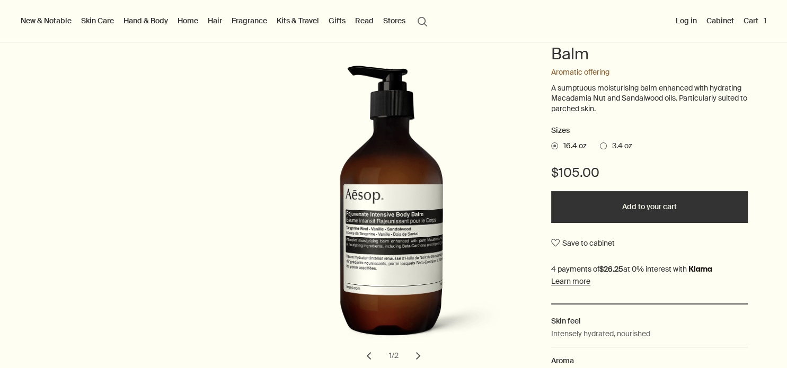
scroll to position [132, 0]
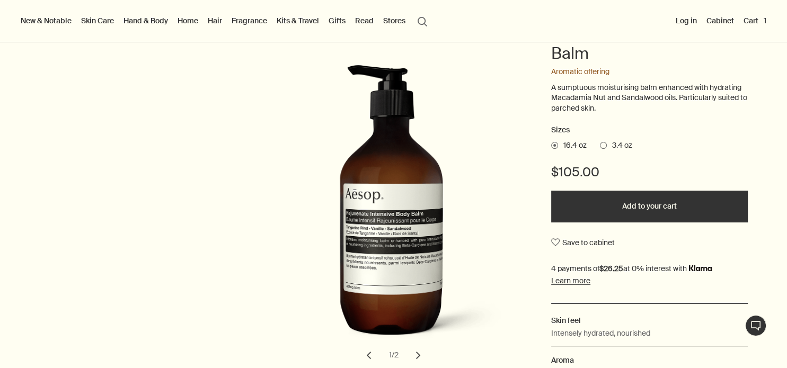
click at [759, 16] on button "Cart 1" at bounding box center [754, 21] width 27 height 14
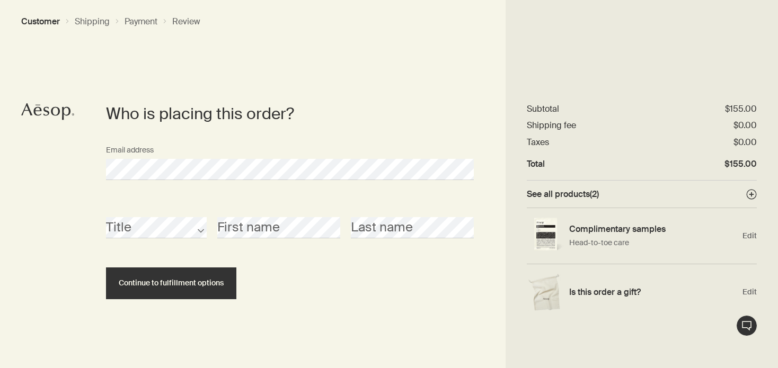
scroll to position [1, 0]
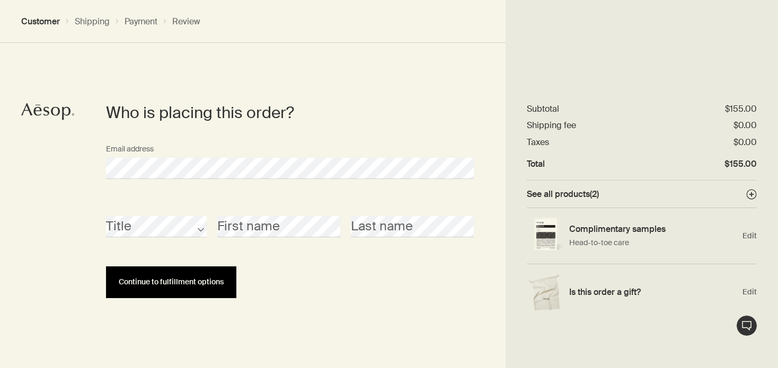
click at [215, 279] on span "Continue to fulfillment options" at bounding box center [171, 282] width 105 height 8
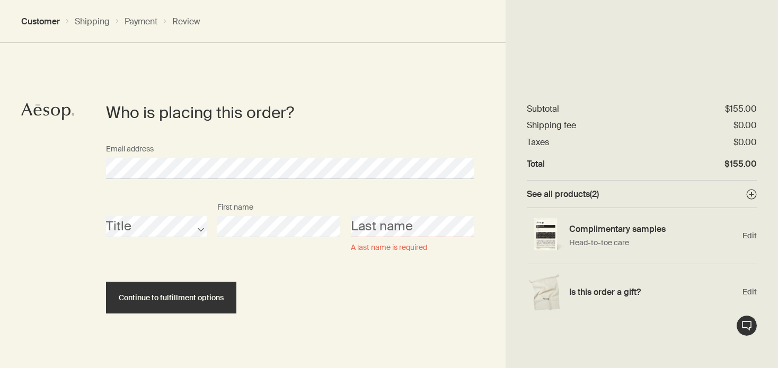
click at [106, 282] on button "Continue to fulfillment options" at bounding box center [171, 298] width 130 height 32
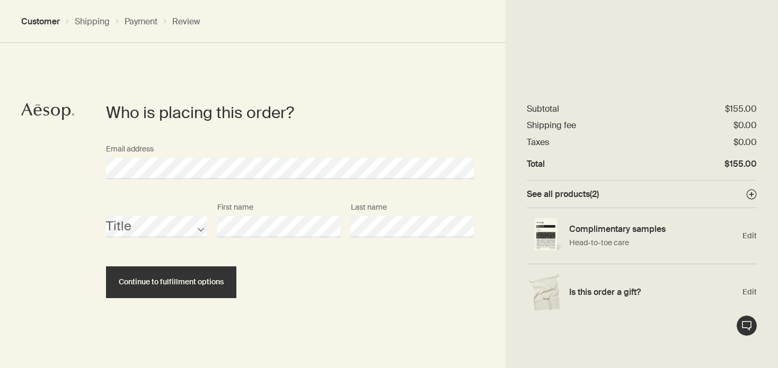
click at [106, 266] on button "Continue to fulfillment options" at bounding box center [171, 282] width 130 height 32
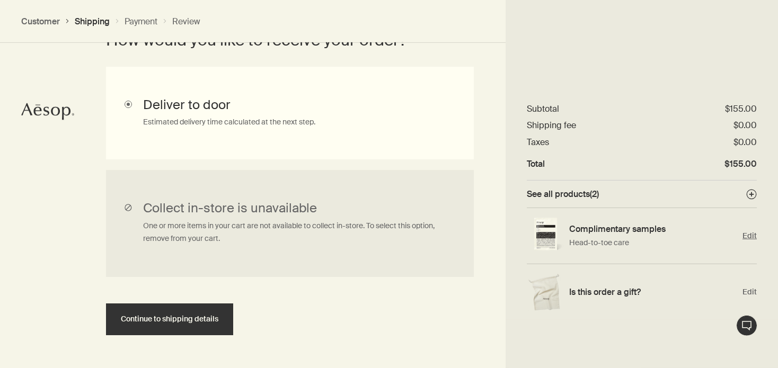
scroll to position [292, 0]
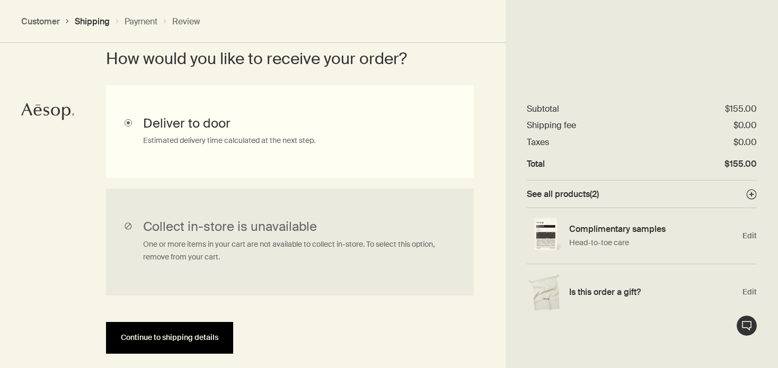
click at [166, 337] on span "Continue to shipping details" at bounding box center [169, 338] width 97 height 8
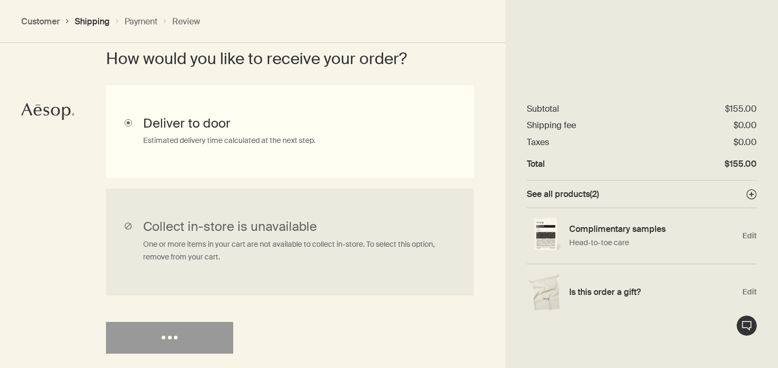
select select "US"
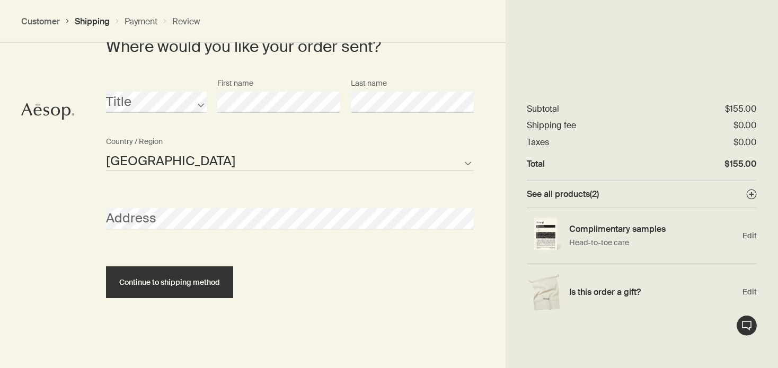
scroll to position [525, 0]
click at [751, 236] on span "Edit" at bounding box center [749, 236] width 14 height 10
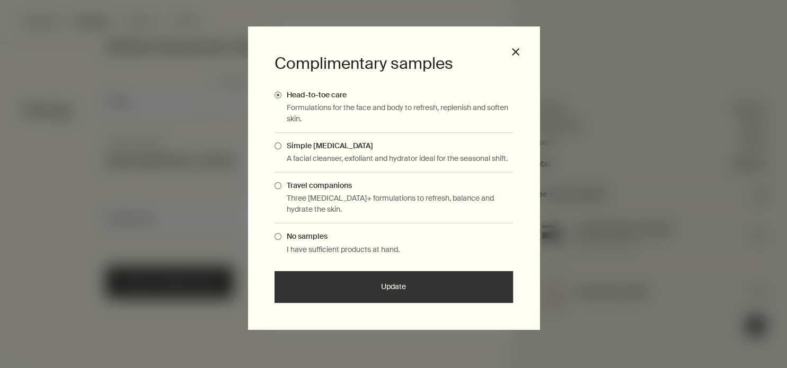
click at [277, 234] on span "Complimentary Samples Modal" at bounding box center [277, 236] width 7 height 7
click at [281, 234] on input "No samples" at bounding box center [281, 234] width 0 height 7
click at [379, 283] on button "Update" at bounding box center [393, 287] width 238 height 32
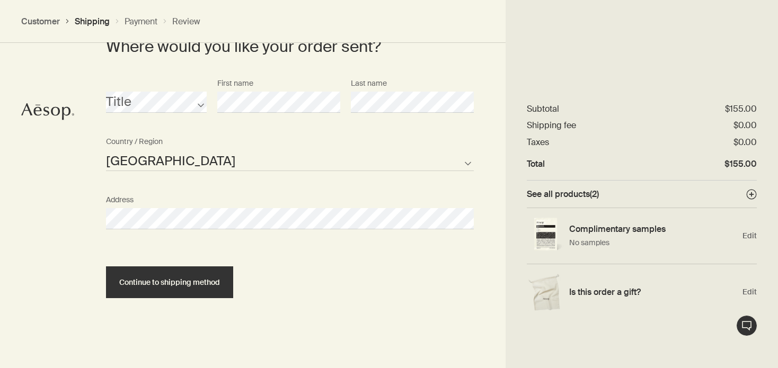
select select "US"
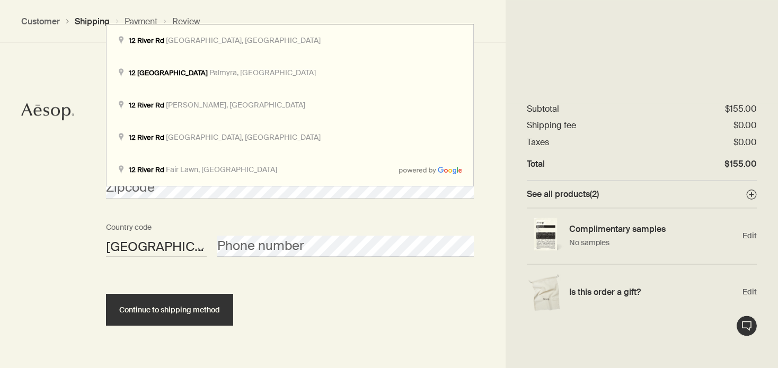
scroll to position [750, 0]
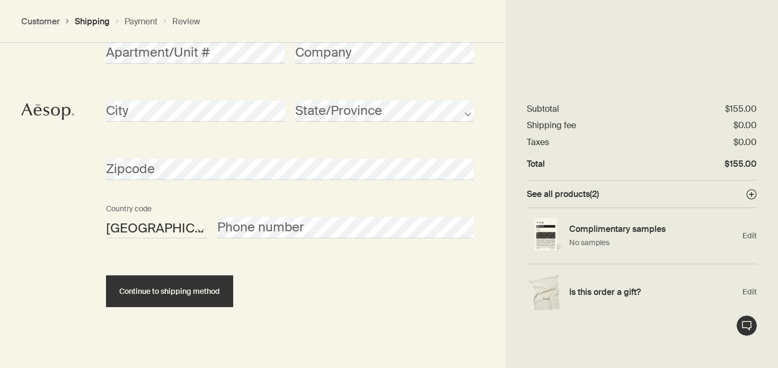
click at [174, 186] on div "Zipcode" at bounding box center [290, 169] width 378 height 58
click at [106, 275] on button "Continue to shipping method" at bounding box center [169, 291] width 127 height 32
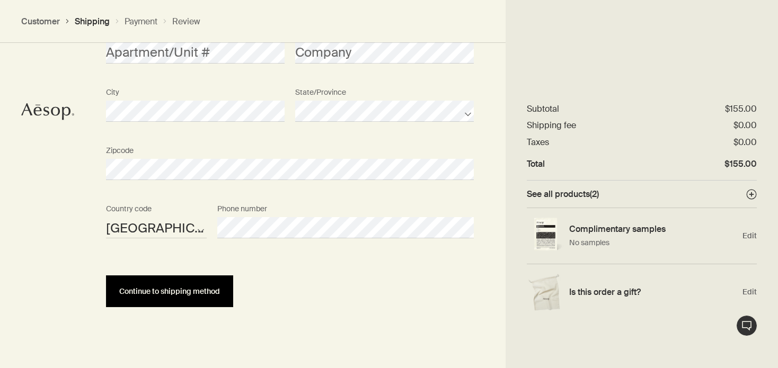
click at [211, 290] on span "Continue to shipping method" at bounding box center [169, 292] width 101 height 8
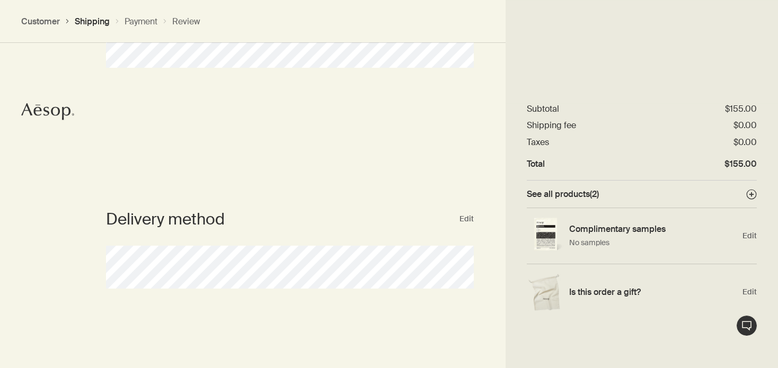
scroll to position [0, 0]
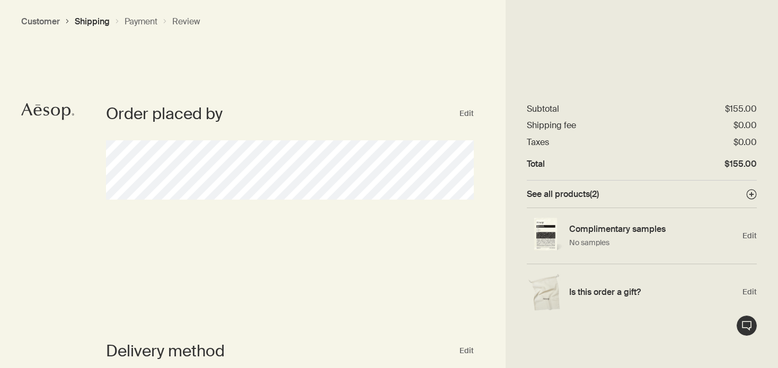
click at [40, 23] on button "Customer" at bounding box center [40, 21] width 39 height 11
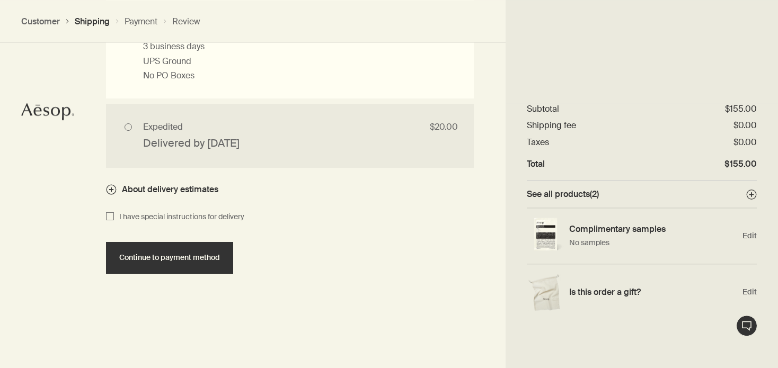
scroll to position [1077, 0]
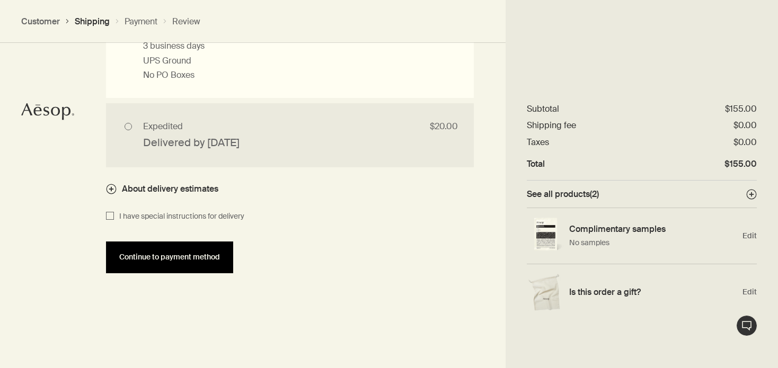
click at [194, 258] on span "Continue to payment method" at bounding box center [169, 257] width 101 height 8
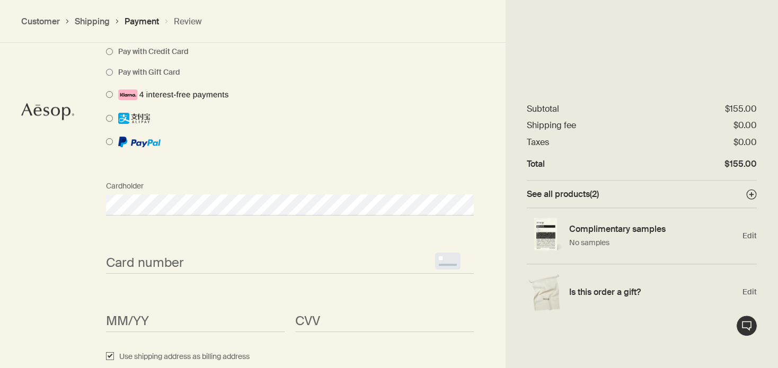
scroll to position [963, 0]
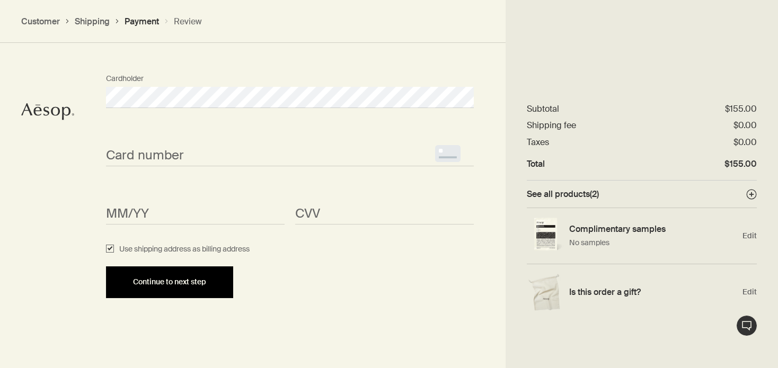
click at [192, 283] on span "Continue to next step" at bounding box center [169, 282] width 73 height 8
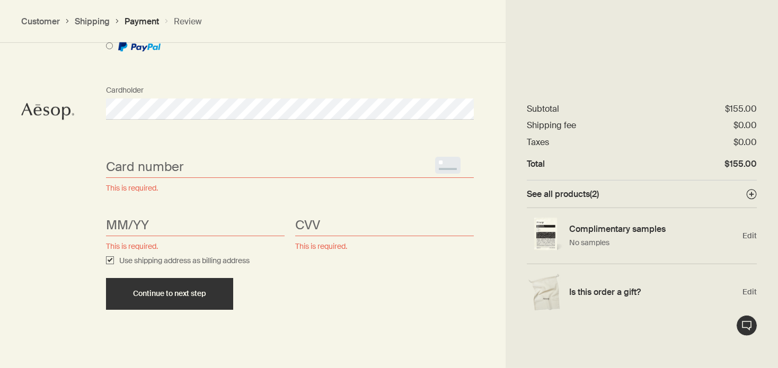
scroll to position [683, 0]
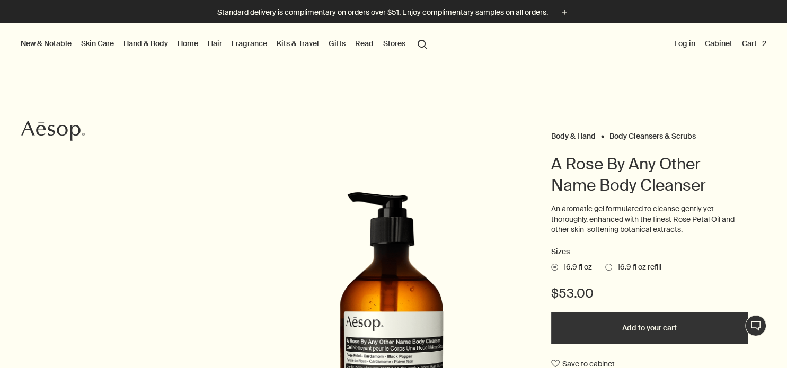
click at [739, 41] on button "Cart 2" at bounding box center [753, 44] width 29 height 14
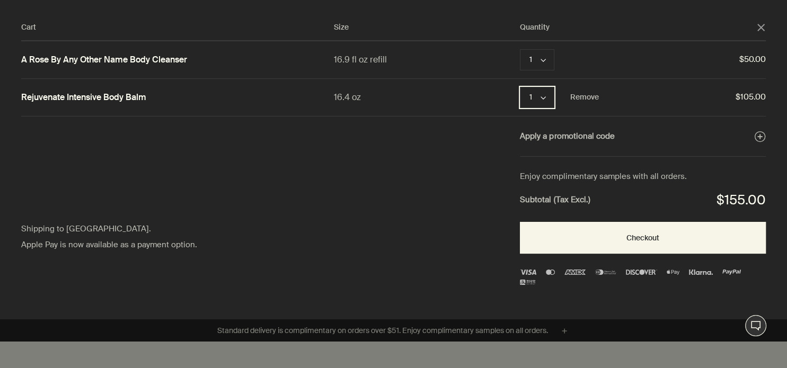
click at [540, 95] on button "1 chevron" at bounding box center [537, 97] width 34 height 21
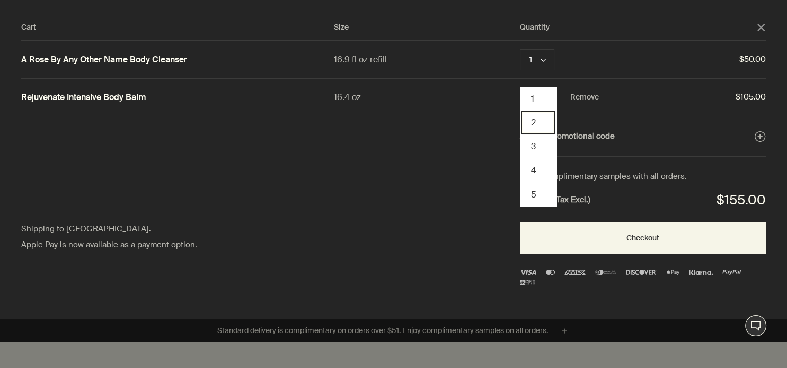
click at [535, 117] on button "2" at bounding box center [538, 123] width 34 height 24
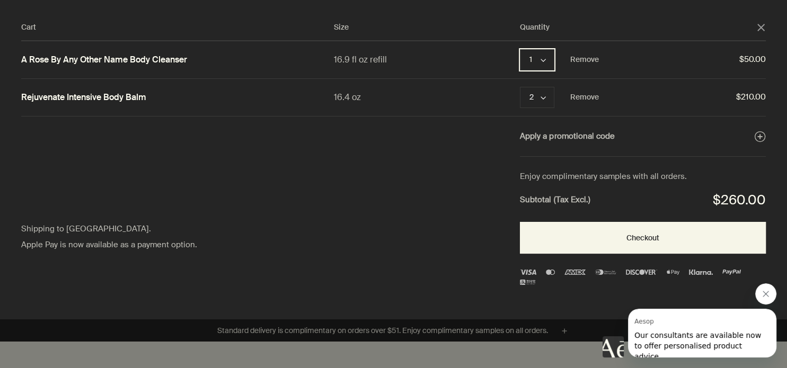
click at [542, 60] on icon "chevron" at bounding box center [542, 60] width 5 height 5
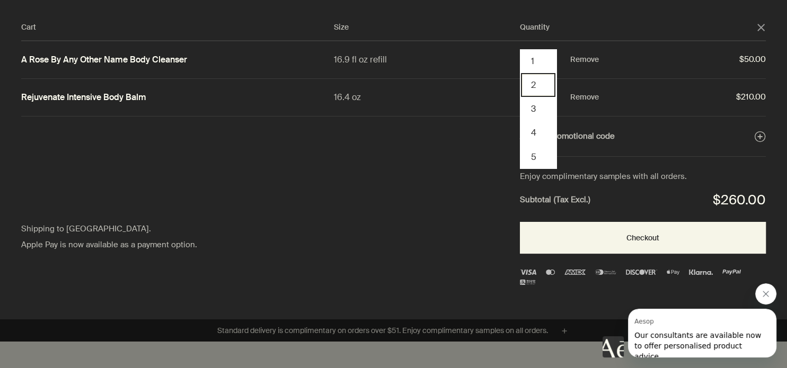
click at [529, 82] on button "2" at bounding box center [538, 85] width 34 height 24
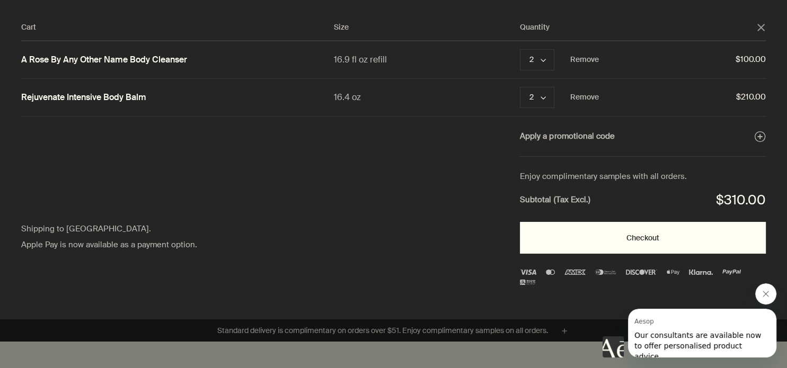
click at [662, 236] on button "Checkout" at bounding box center [643, 238] width 246 height 32
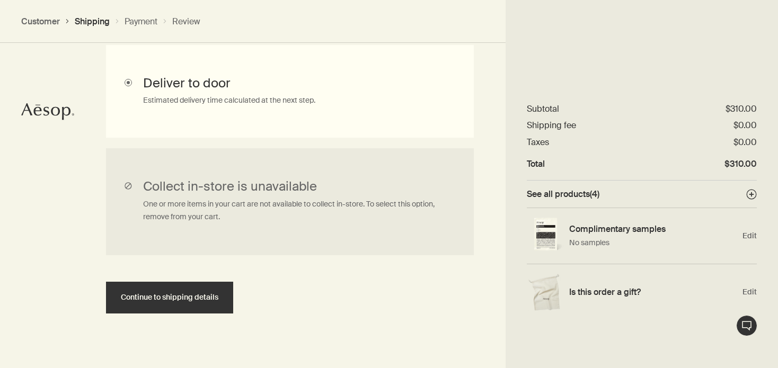
scroll to position [348, 0]
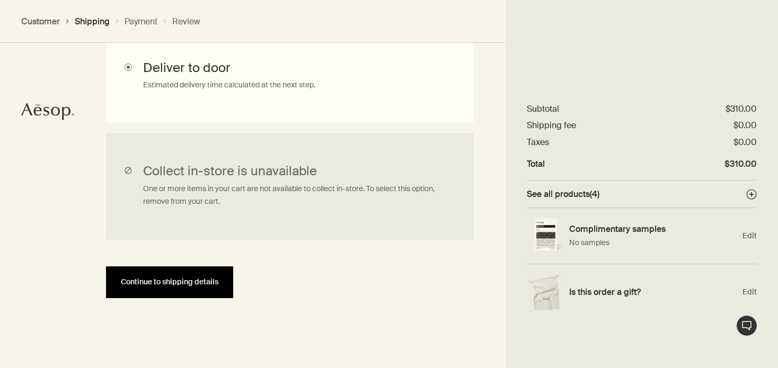
click at [212, 287] on button "Continue to shipping details" at bounding box center [169, 282] width 127 height 32
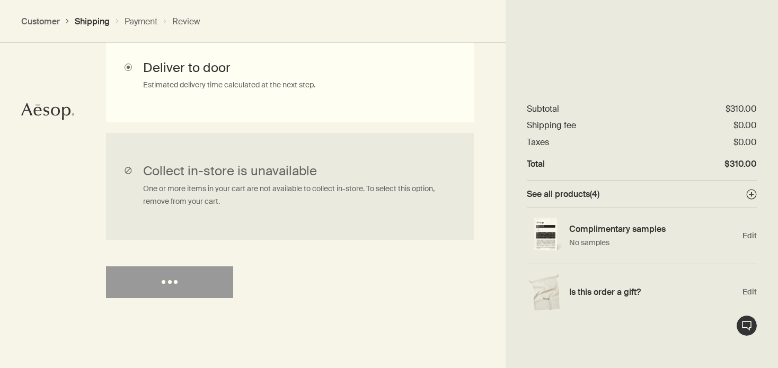
select select "US"
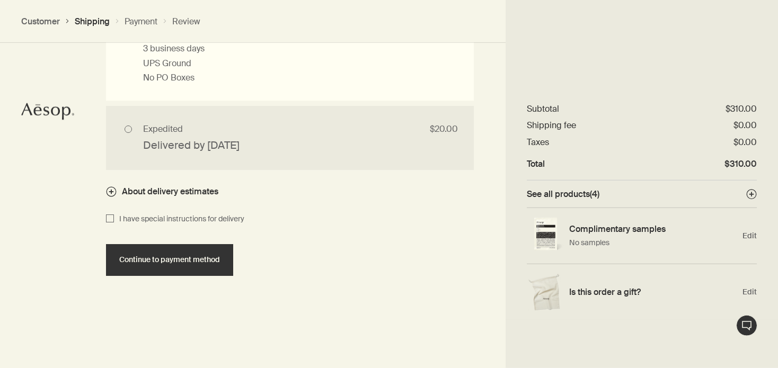
scroll to position [1077, 0]
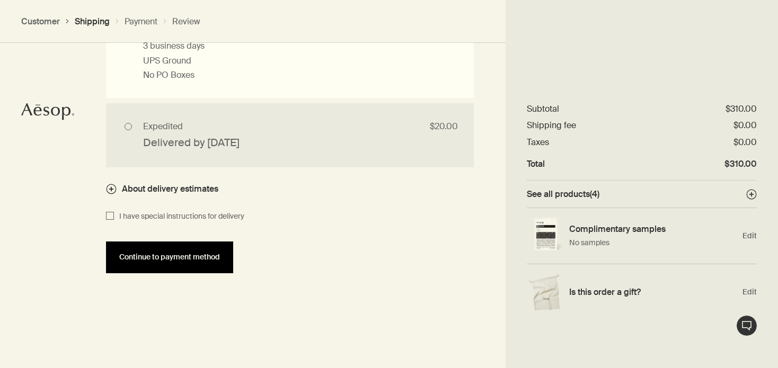
click at [188, 259] on span "Continue to payment method" at bounding box center [169, 257] width 101 height 8
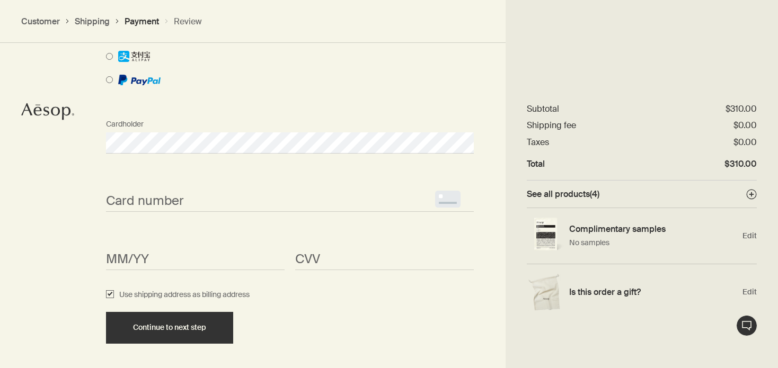
scroll to position [920, 0]
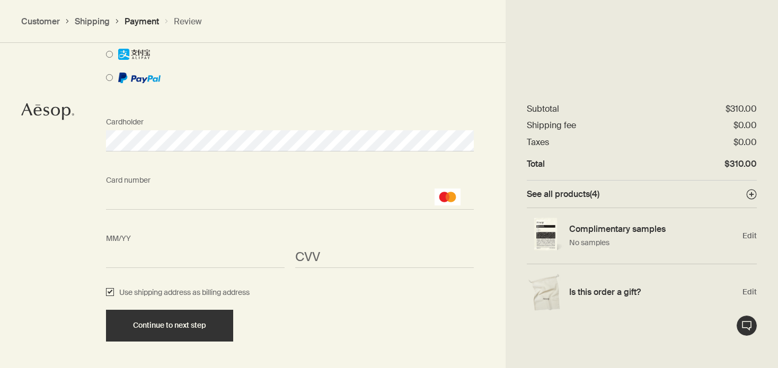
click at [109, 290] on input "Use shipping address as billing address" at bounding box center [110, 293] width 8 height 13
checkbox input "false"
select select "US"
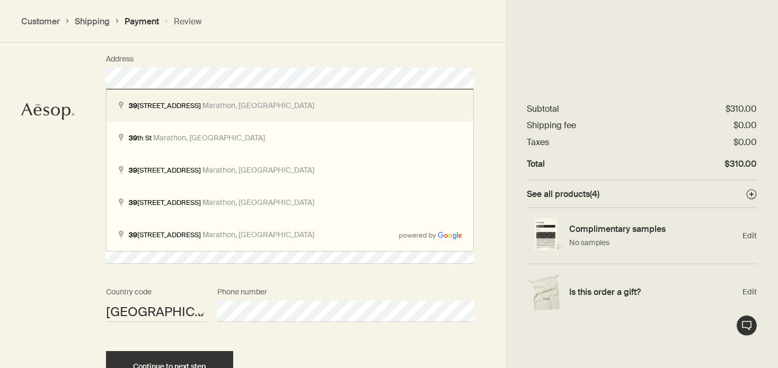
scroll to position [1255, 0]
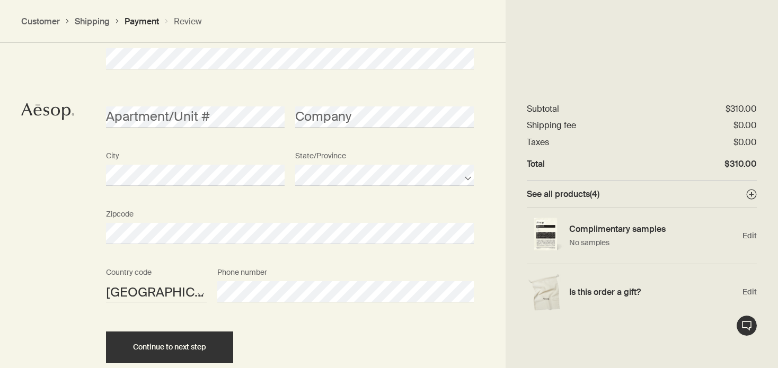
click at [302, 347] on div "Continue to next step" at bounding box center [290, 348] width 378 height 32
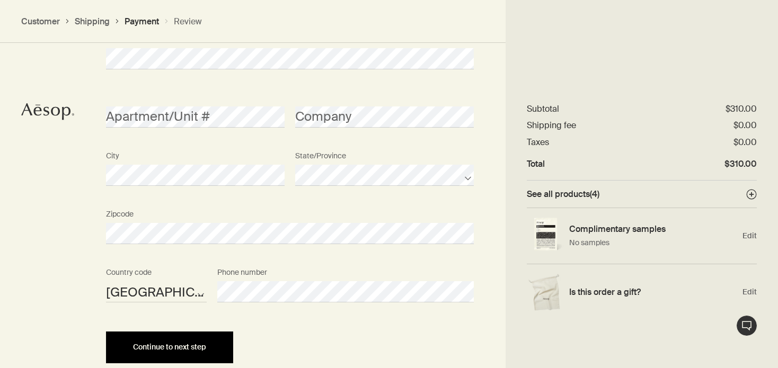
click at [163, 353] on button "Continue to next step" at bounding box center [169, 348] width 127 height 32
click at [217, 345] on div "Continue to next step" at bounding box center [170, 347] width 102 height 8
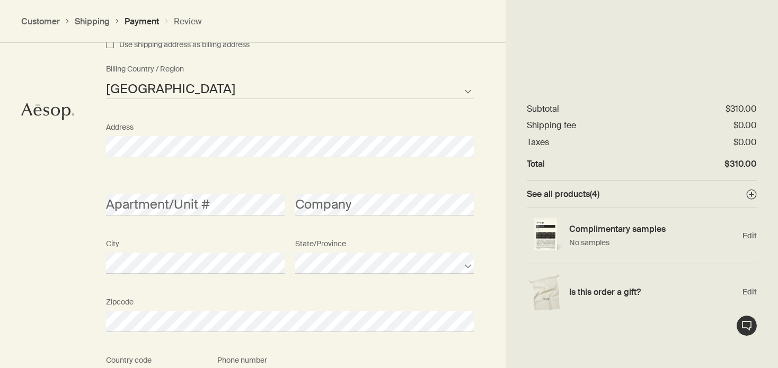
scroll to position [1087, 0]
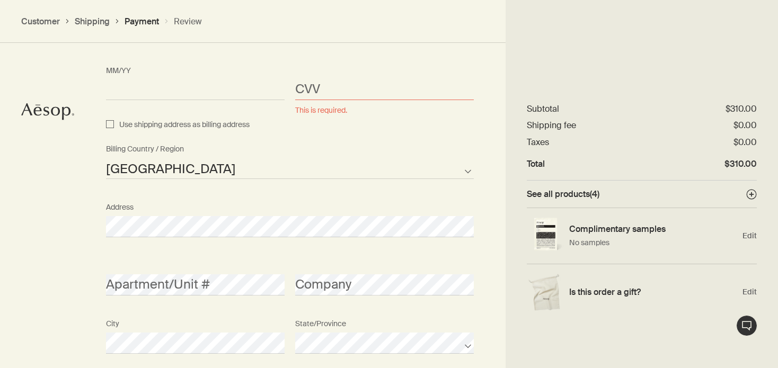
click at [319, 115] on span "This is required." at bounding box center [321, 110] width 52 height 11
click at [323, 109] on span "This is required." at bounding box center [321, 110] width 52 height 11
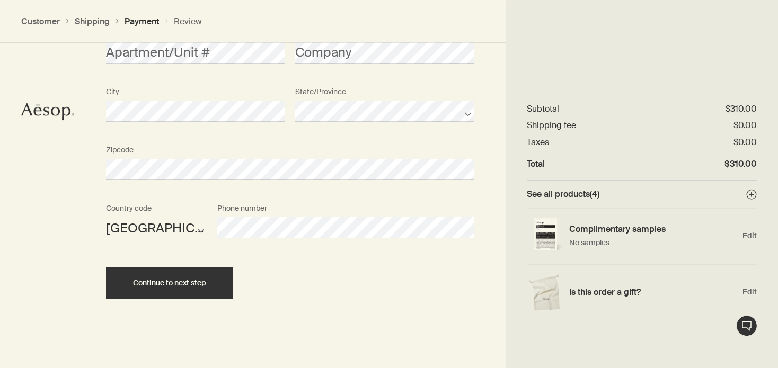
scroll to position [1321, 0]
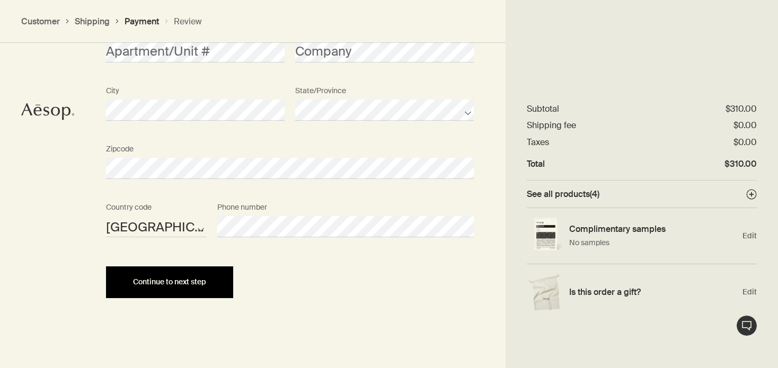
click at [210, 290] on button "Continue to next step" at bounding box center [169, 282] width 127 height 32
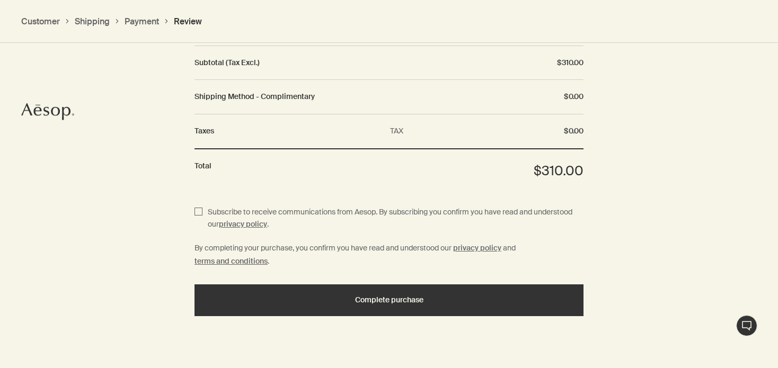
scroll to position [1328, 0]
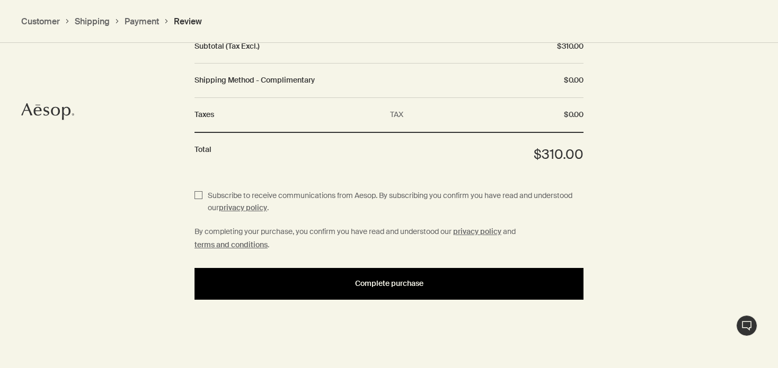
click at [277, 275] on button "Complete purchase" at bounding box center [388, 284] width 389 height 32
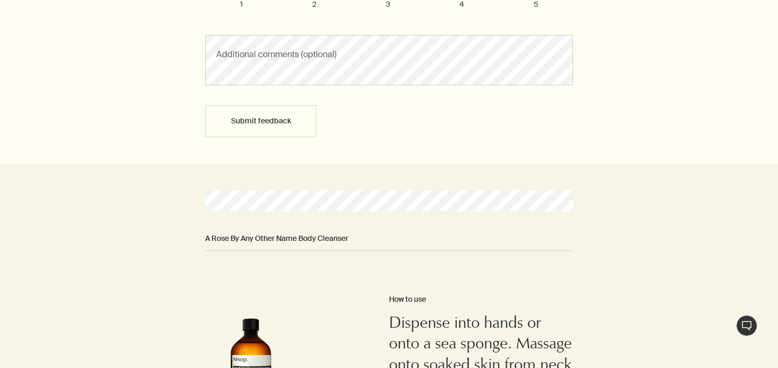
scroll to position [447, 0]
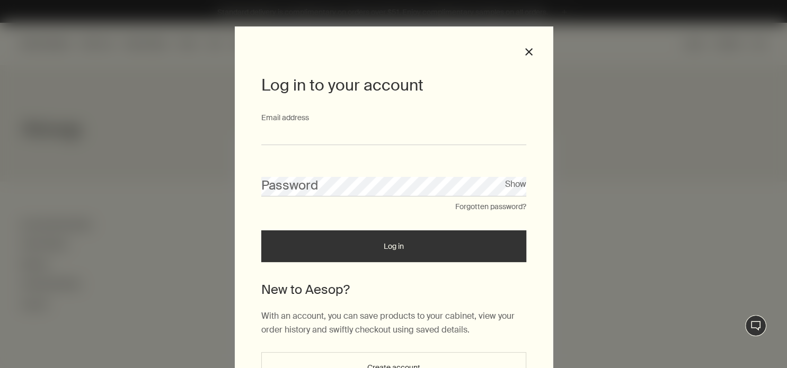
type input "**********"
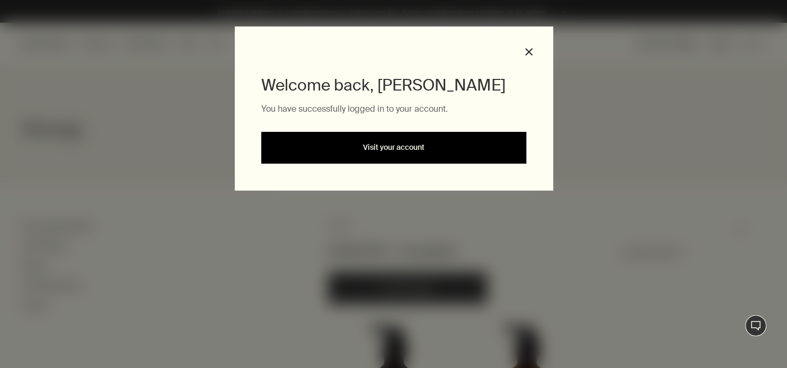
click at [494, 147] on link "Visit your account" at bounding box center [393, 148] width 265 height 32
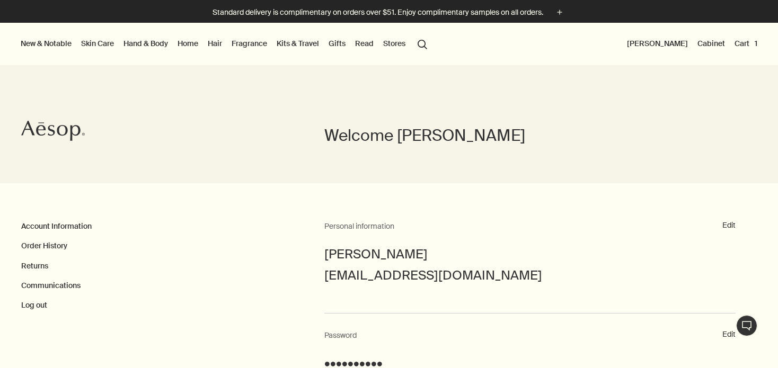
click at [68, 244] on li "Order History" at bounding box center [172, 246] width 303 height 12
click at [64, 248] on link "Order History" at bounding box center [44, 246] width 46 height 10
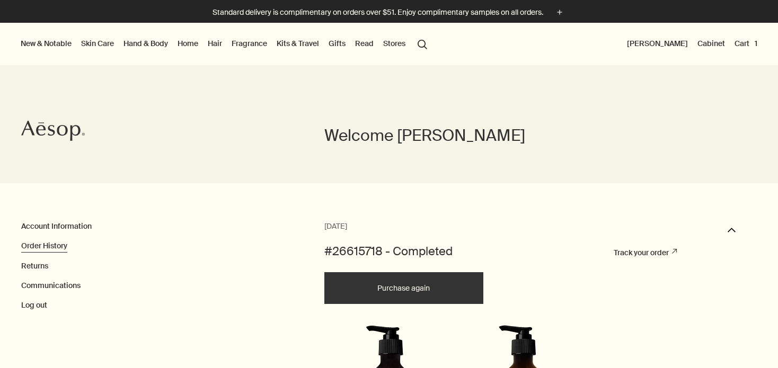
click at [751, 43] on button "Cart 1" at bounding box center [745, 44] width 27 height 14
